Goal: Task Accomplishment & Management: Manage account settings

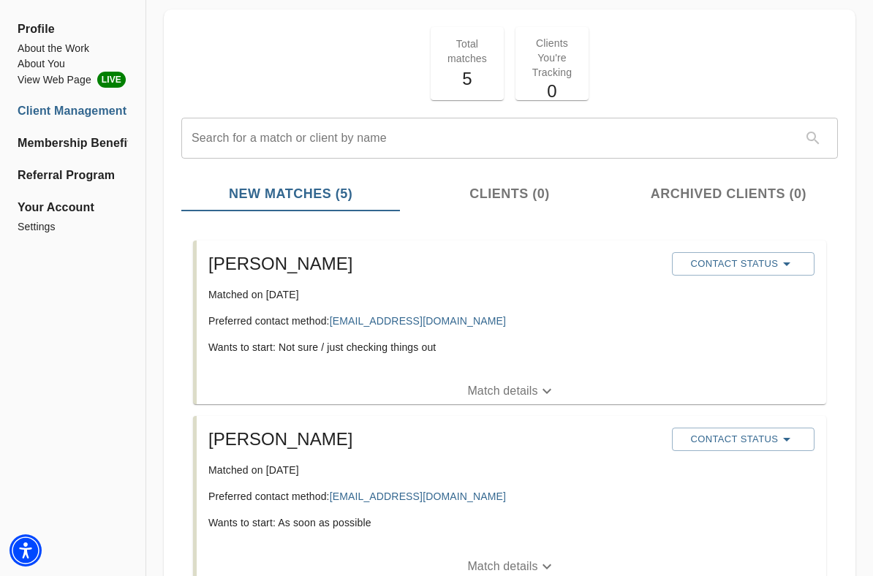
scroll to position [72, 0]
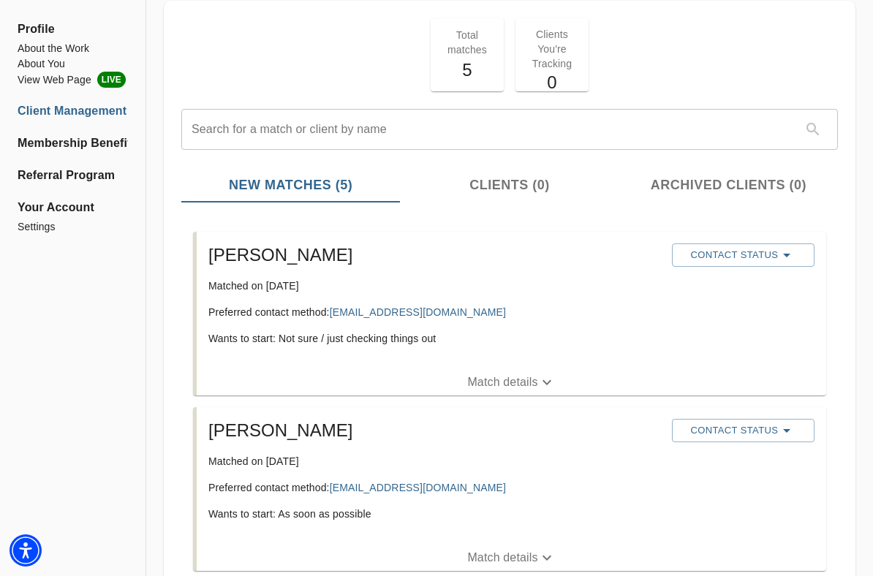
click at [497, 380] on p "Match details" at bounding box center [502, 383] width 70 height 18
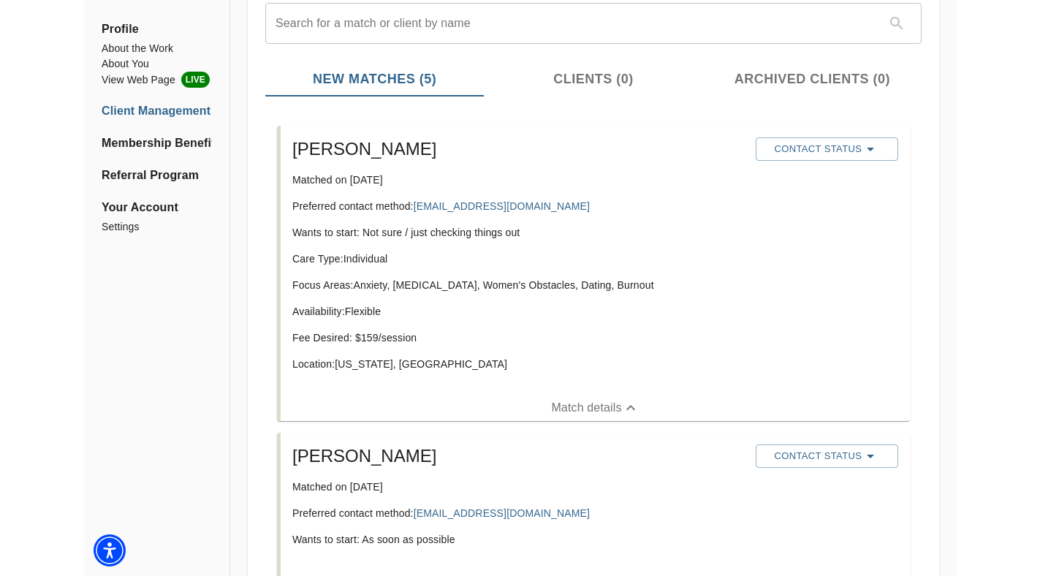
scroll to position [178, 0]
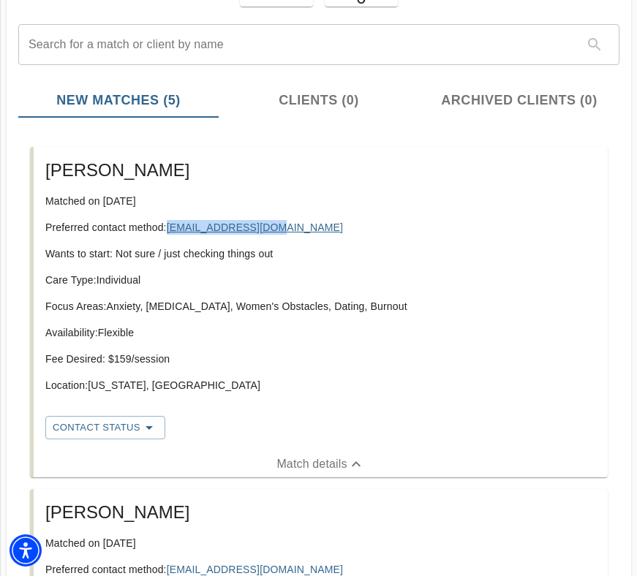
drag, startPoint x: 281, startPoint y: 226, endPoint x: 172, endPoint y: 225, distance: 108.9
click at [172, 225] on p "Preferred contact method: [EMAIL_ADDRESS][DOMAIN_NAME]" at bounding box center [320, 227] width 551 height 15
copy link "[EMAIL_ADDRESS][DOMAIN_NAME]"
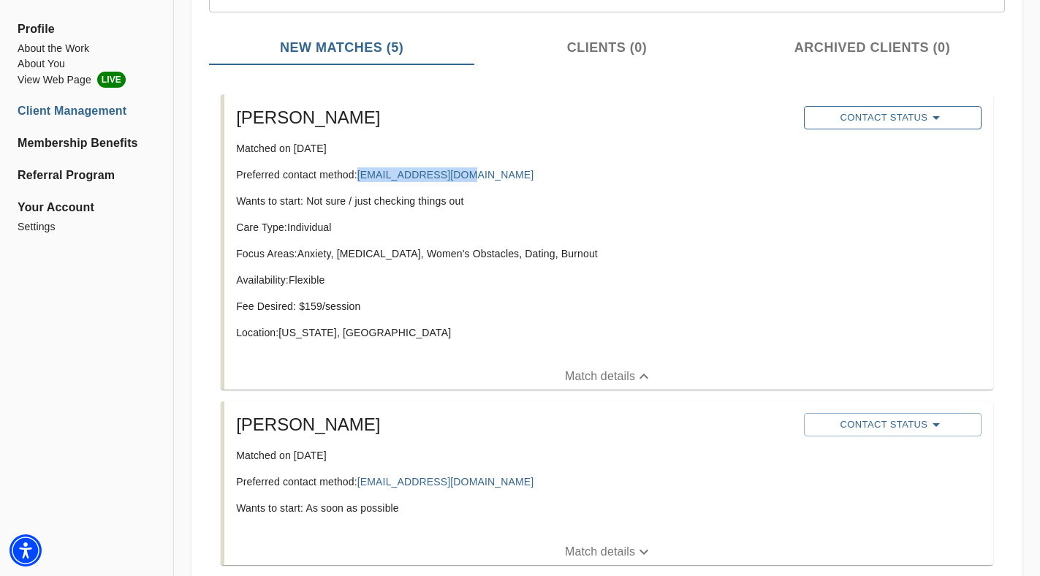
scroll to position [208, 0]
click at [872, 123] on span "Contact Status" at bounding box center [893, 119] width 163 height 18
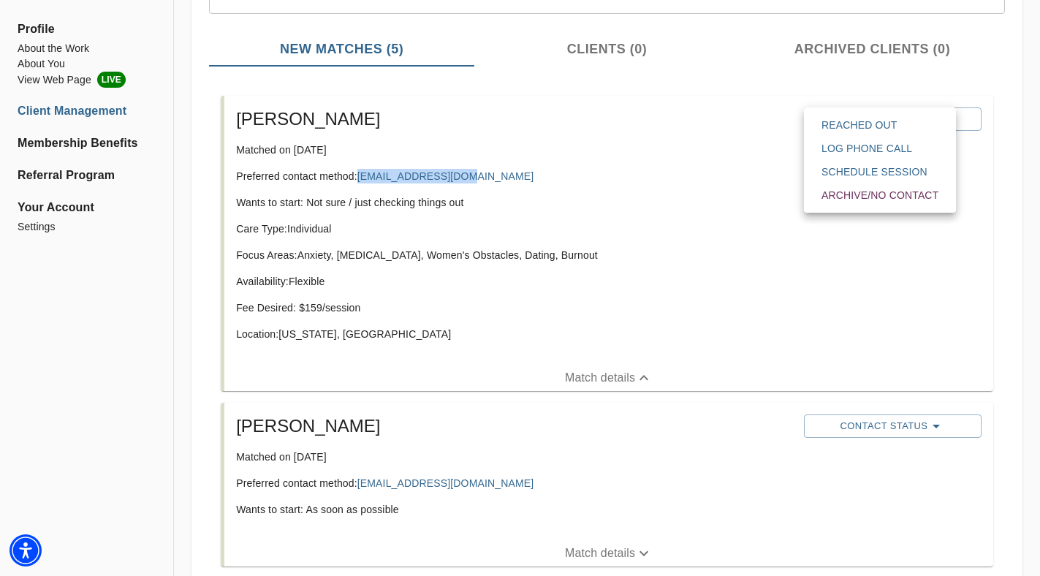
click at [872, 128] on span "Reached Out" at bounding box center [880, 125] width 117 height 15
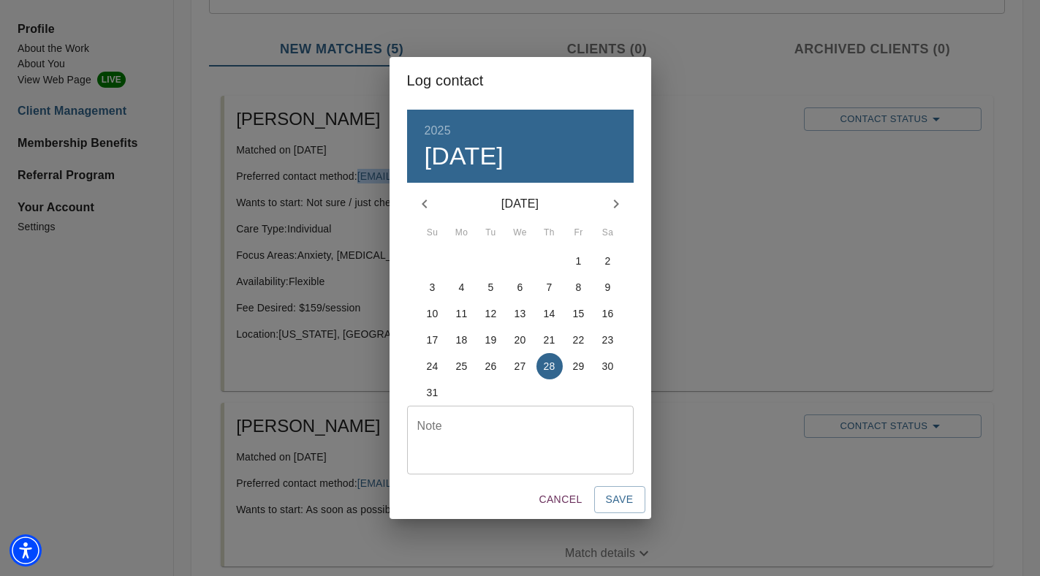
click at [536, 426] on textarea at bounding box center [520, 441] width 206 height 42
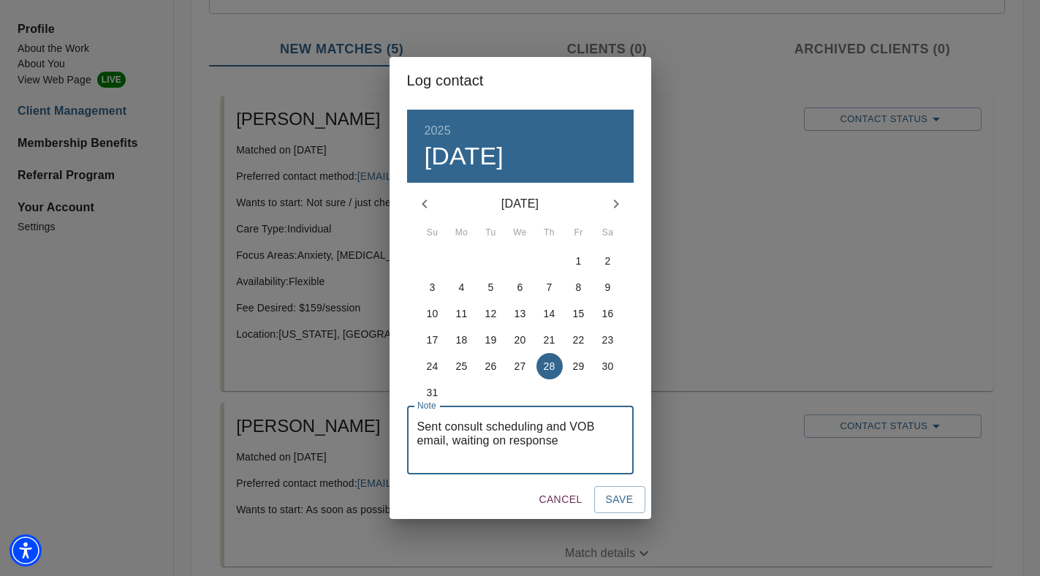
click at [528, 449] on textarea "Sent consult scheduling and VOB email, waiting on response" at bounding box center [520, 441] width 206 height 42
click at [583, 445] on textarea "Sent consult scheduling and VOB email, waiting on response" at bounding box center [520, 441] width 206 height 42
type textarea "Sent consult scheduling and VOB email, waiting on response"
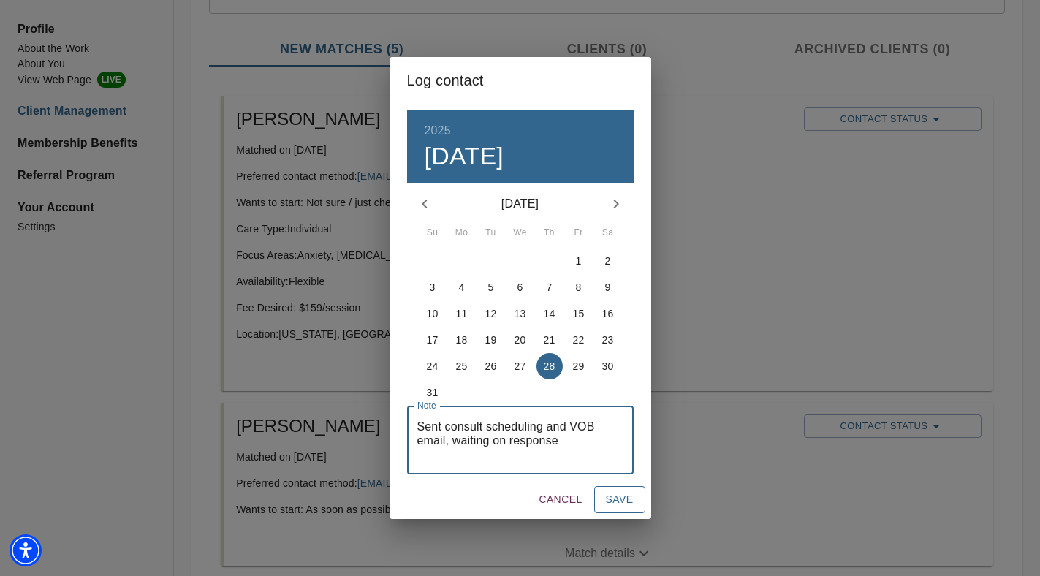
click at [615, 497] on span "Save" at bounding box center [620, 500] width 28 height 18
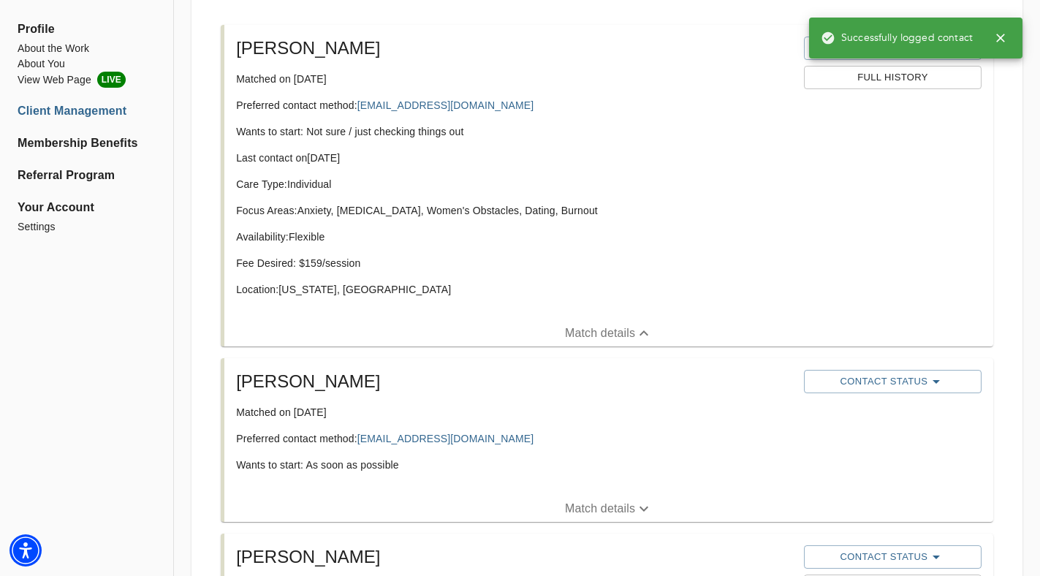
scroll to position [287, 0]
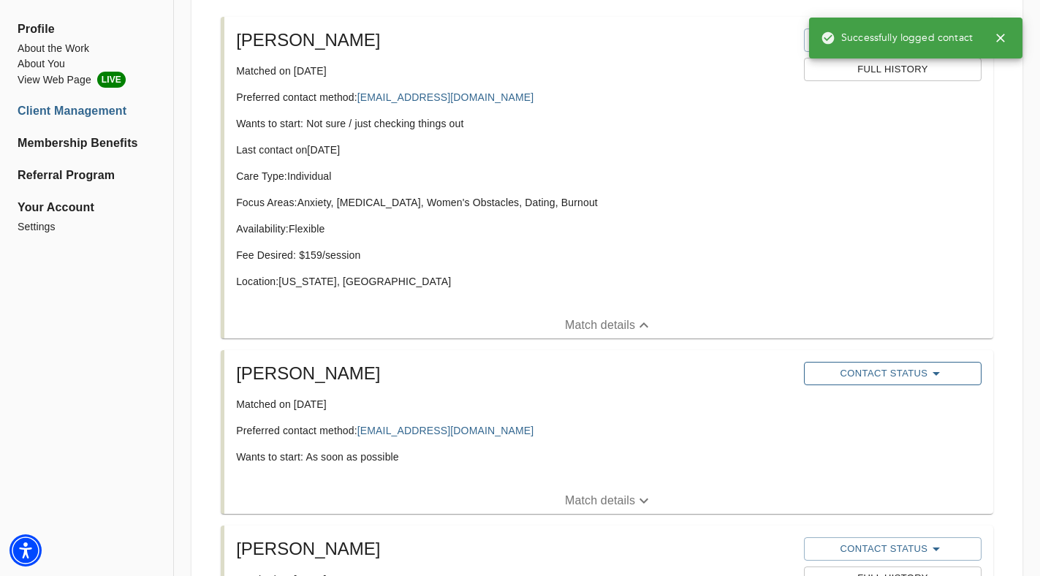
click at [872, 363] on button "Contact Status" at bounding box center [893, 373] width 178 height 23
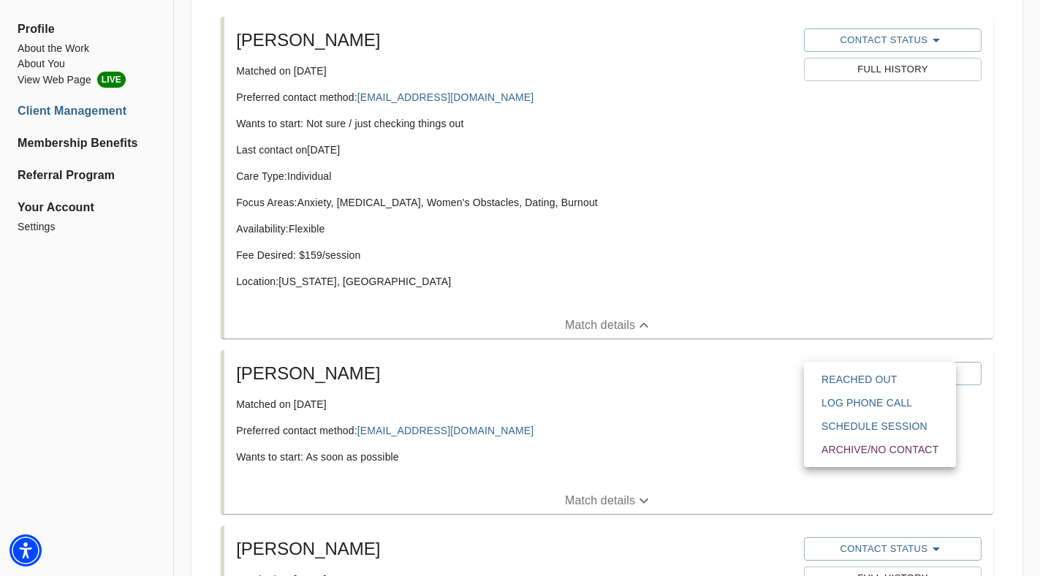
click at [872, 373] on span "Reached Out" at bounding box center [880, 379] width 117 height 15
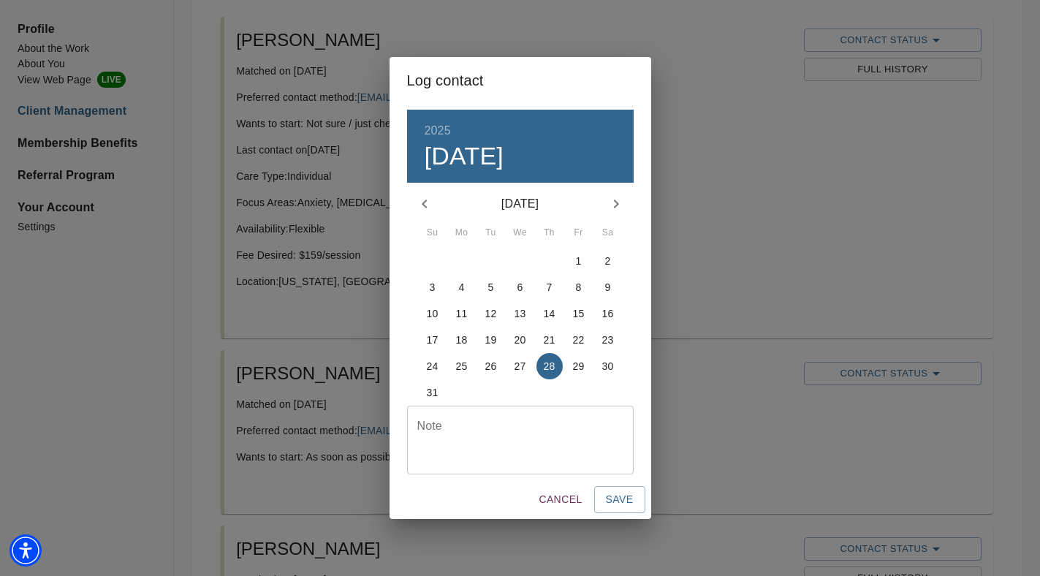
click at [507, 421] on textarea at bounding box center [520, 441] width 206 height 42
paste textarea "Sent consult scheduling and VOB email, waiting on response"
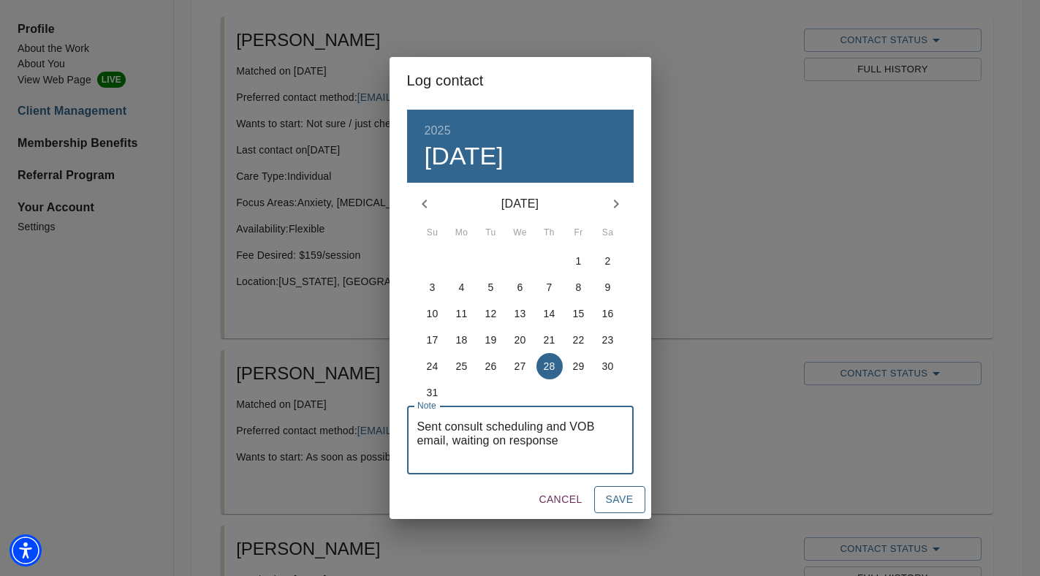
type textarea "Sent consult scheduling and VOB email, waiting on response"
click at [621, 504] on span "Save" at bounding box center [620, 500] width 28 height 18
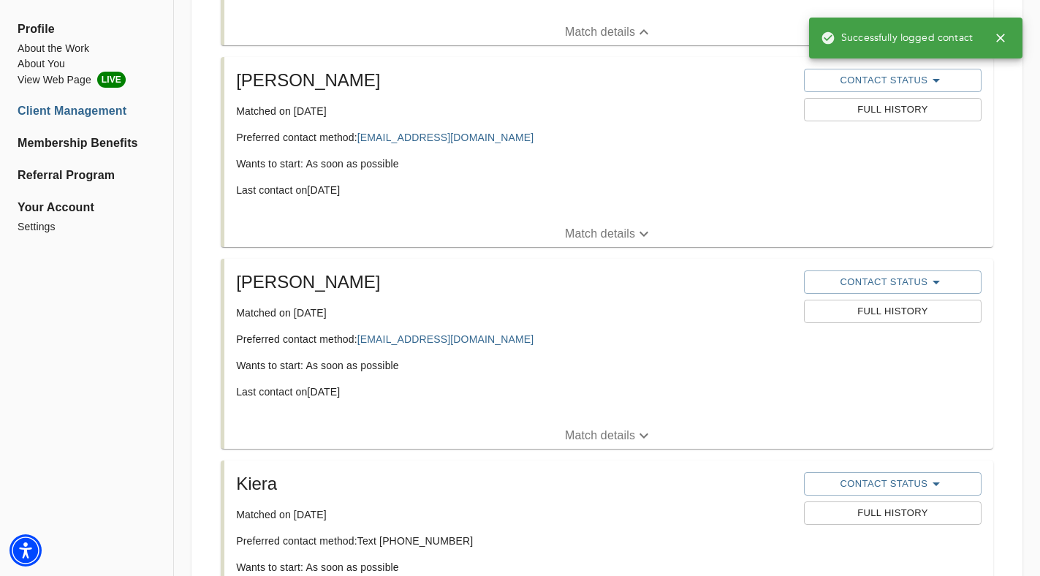
scroll to position [602, 0]
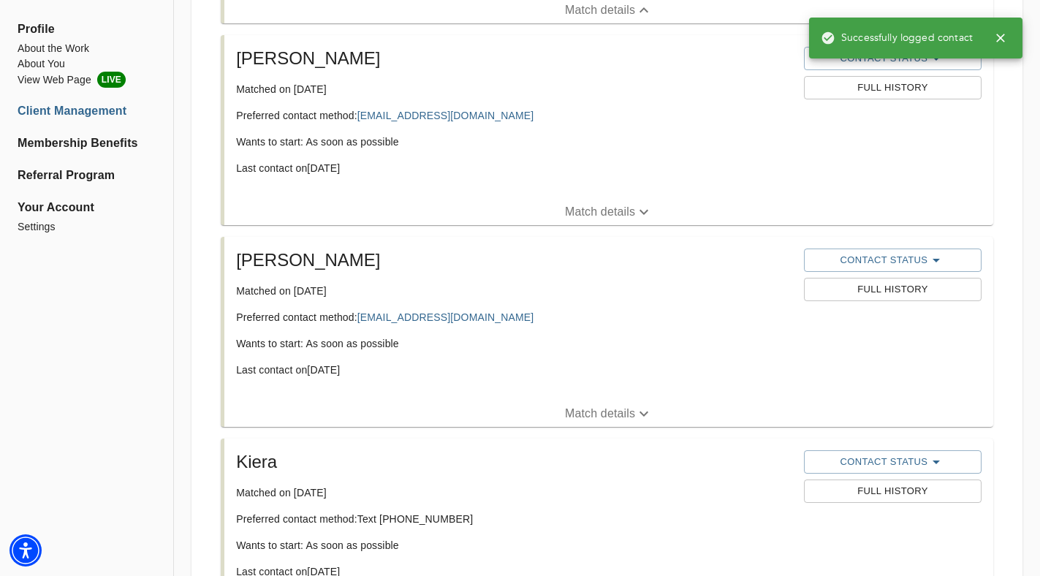
click at [850, 284] on span "Full History" at bounding box center [893, 289] width 163 height 17
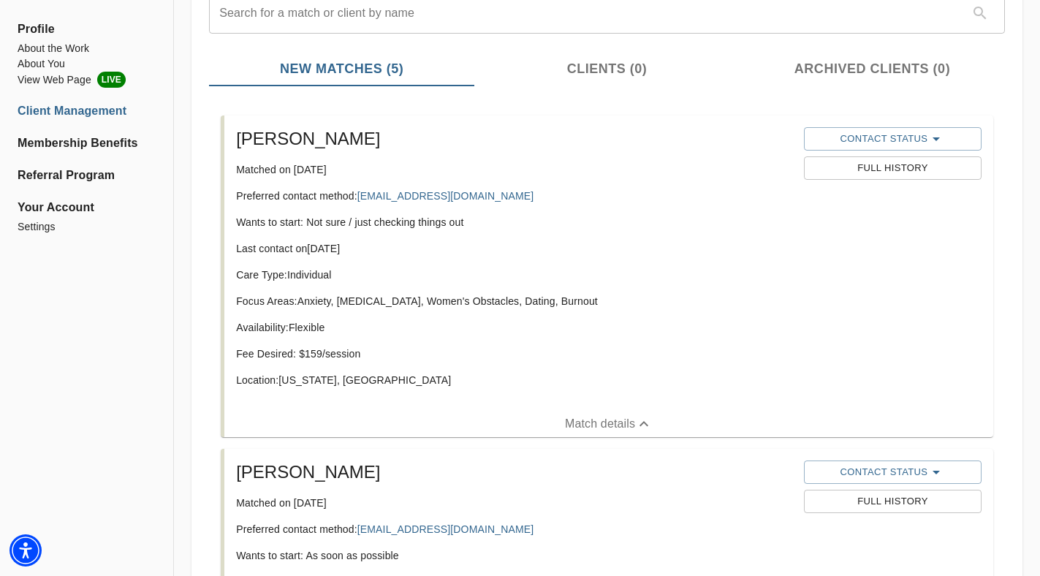
scroll to position [0, 0]
